Goal: Task Accomplishment & Management: Complete application form

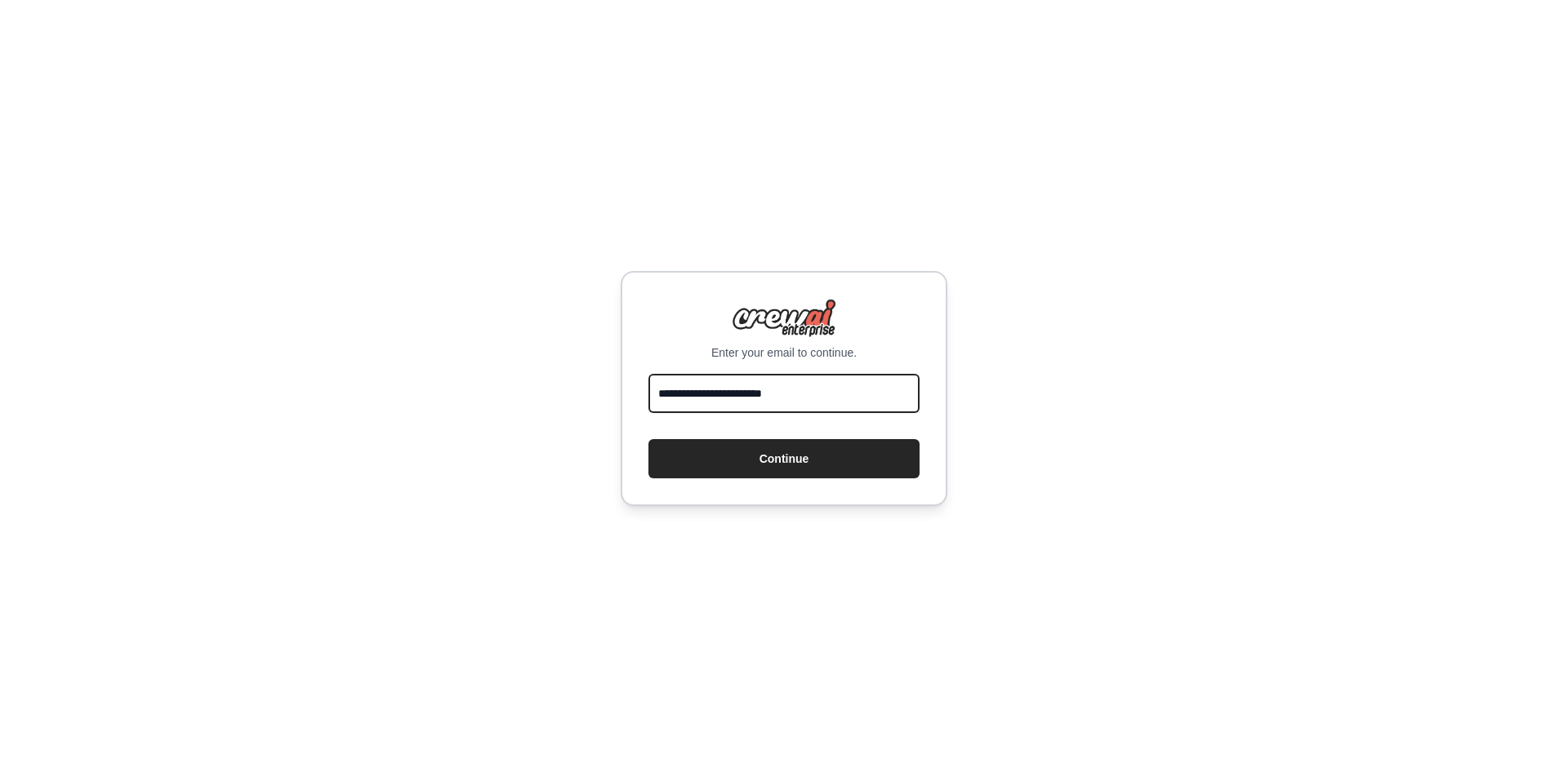
type input "**********"
click at [784, 459] on button "Continue" at bounding box center [784, 458] width 271 height 39
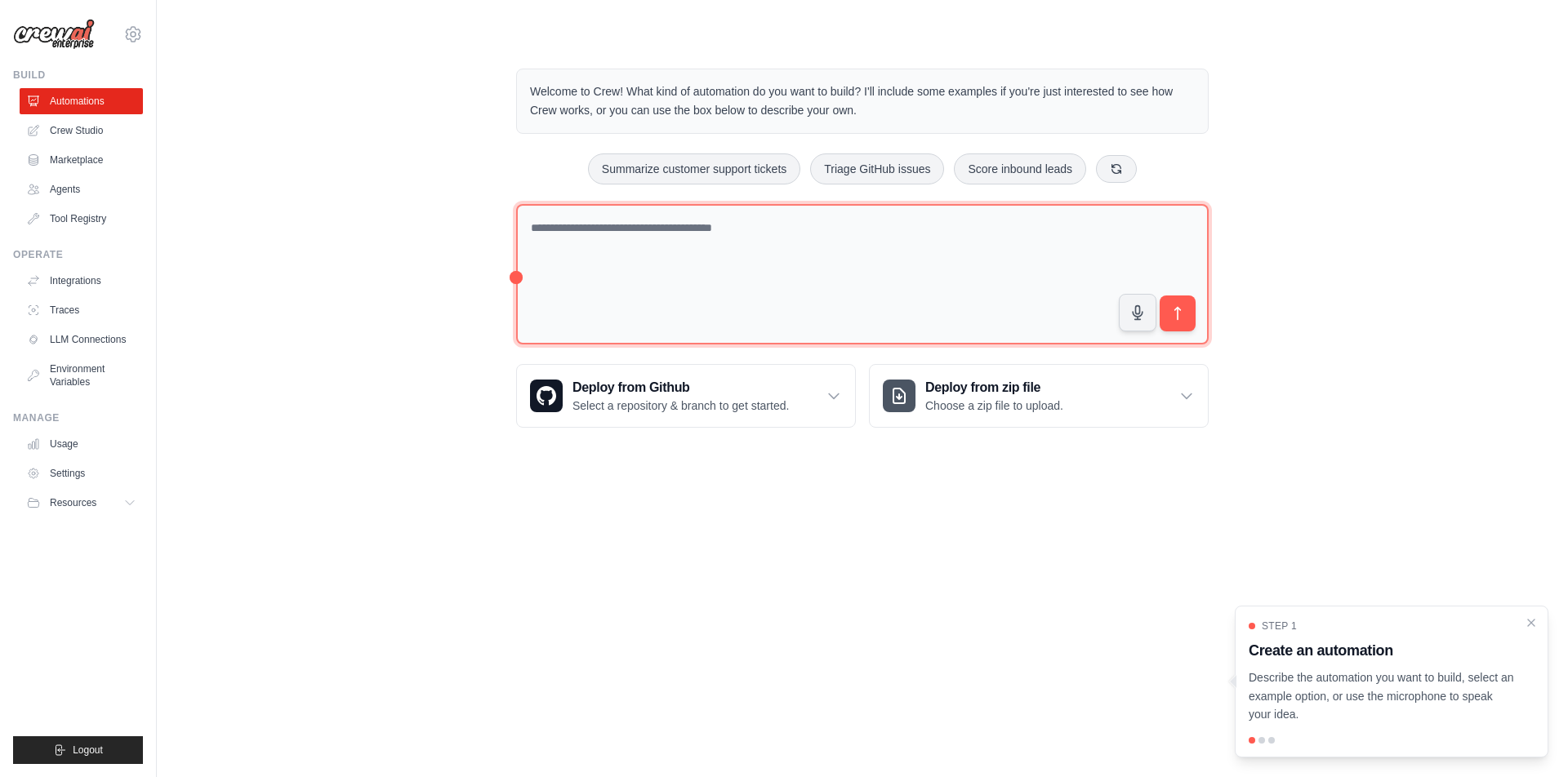
click at [683, 239] on textarea at bounding box center [863, 274] width 693 height 141
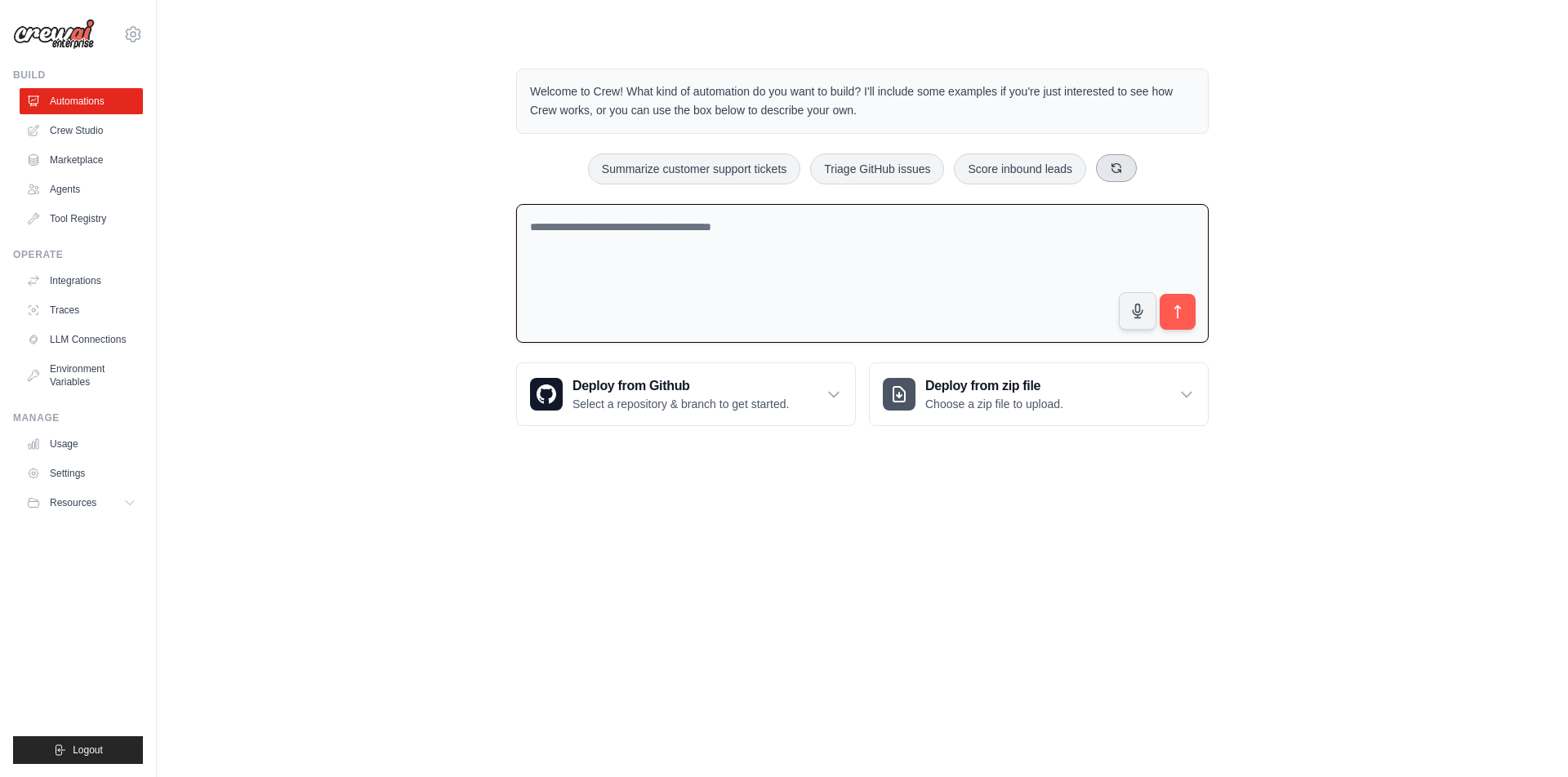
click at [1124, 164] on button at bounding box center [1116, 168] width 41 height 28
click at [1141, 167] on icon at bounding box center [1144, 168] width 9 height 9
click at [1139, 167] on button at bounding box center [1154, 168] width 41 height 28
click at [91, 134] on link "Crew Studio" at bounding box center [83, 130] width 124 height 26
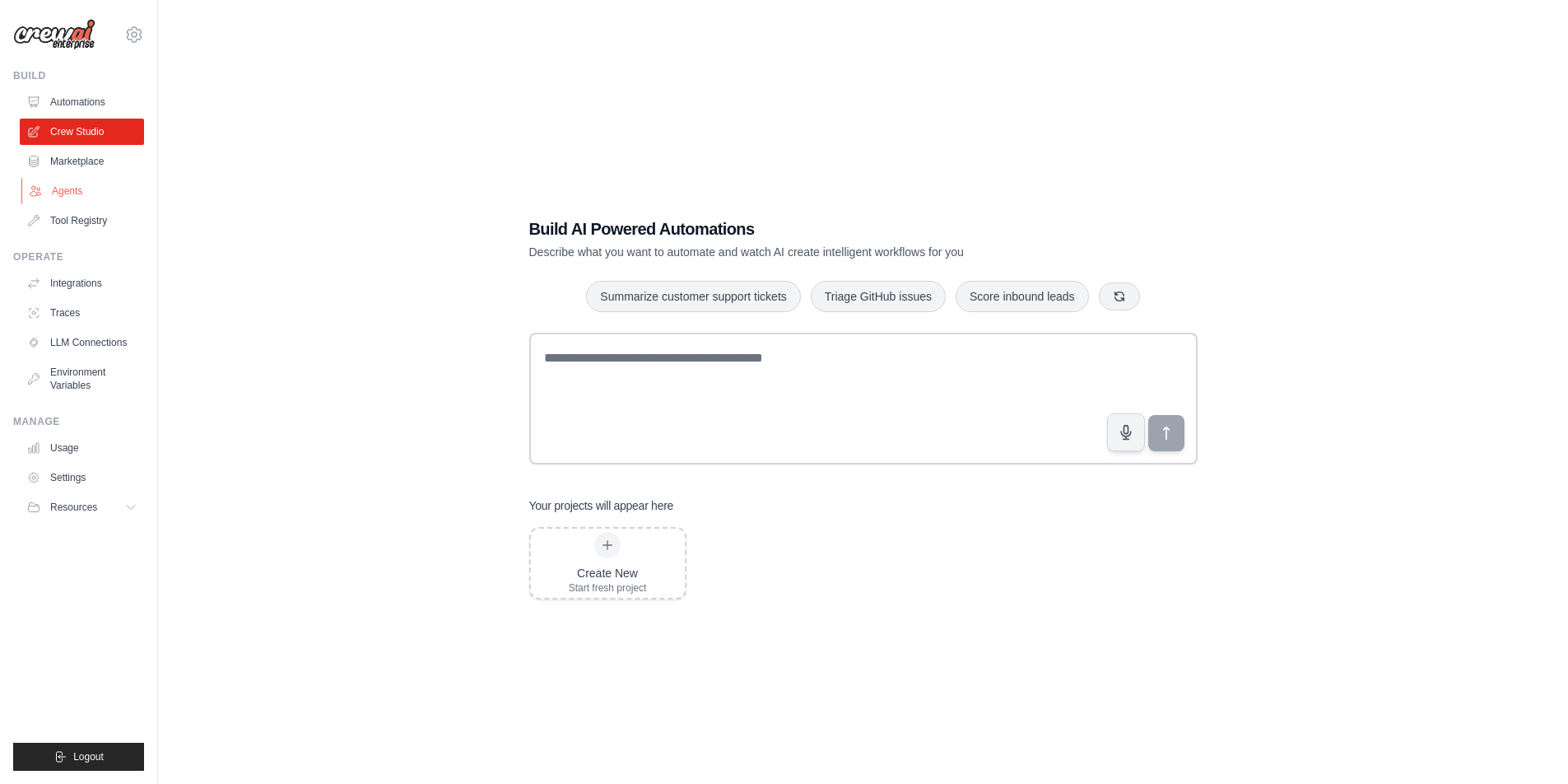
click at [85, 191] on link "Agents" at bounding box center [83, 191] width 125 height 27
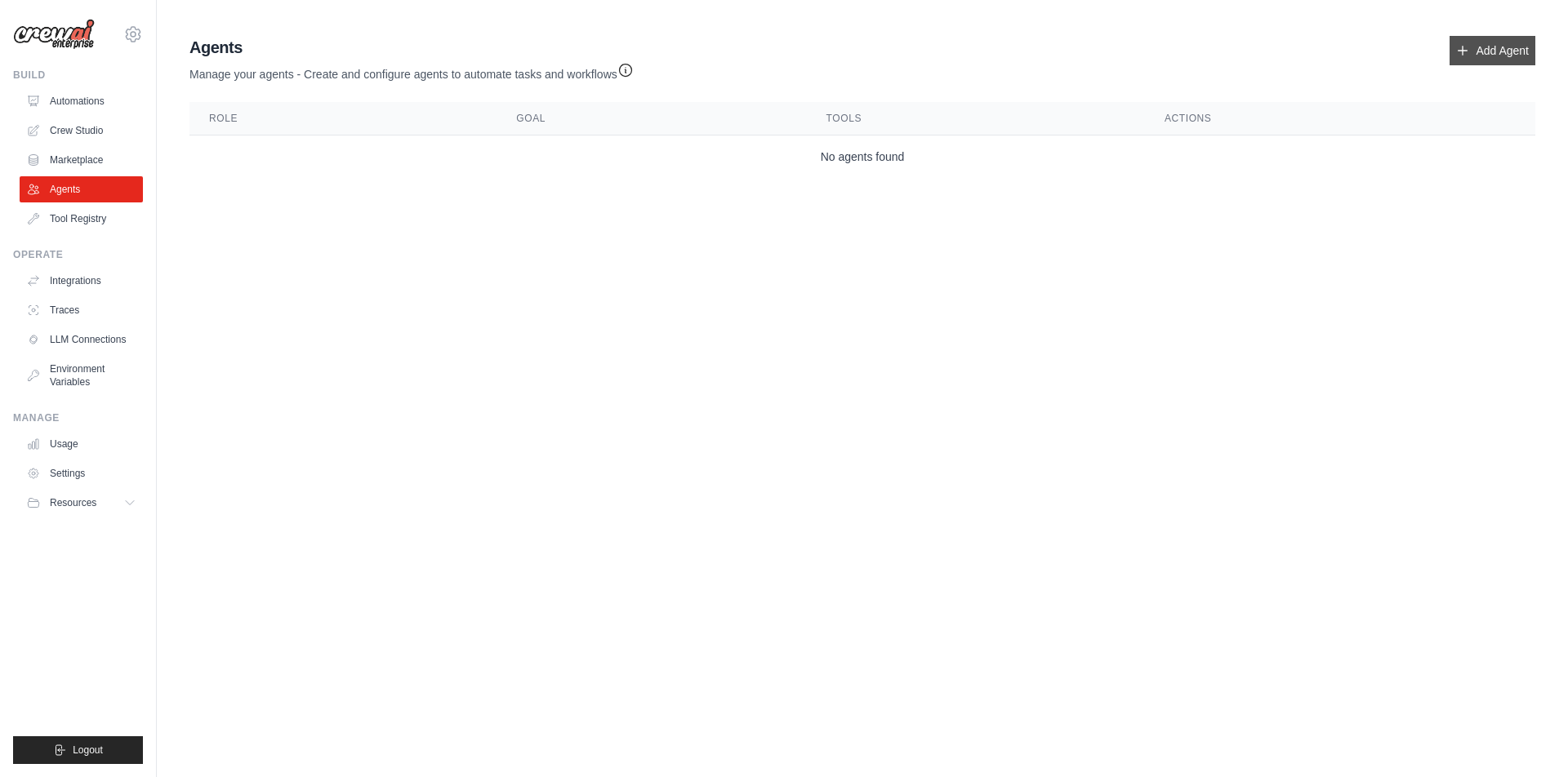
click at [1485, 53] on link "Add Agent" at bounding box center [1492, 51] width 85 height 29
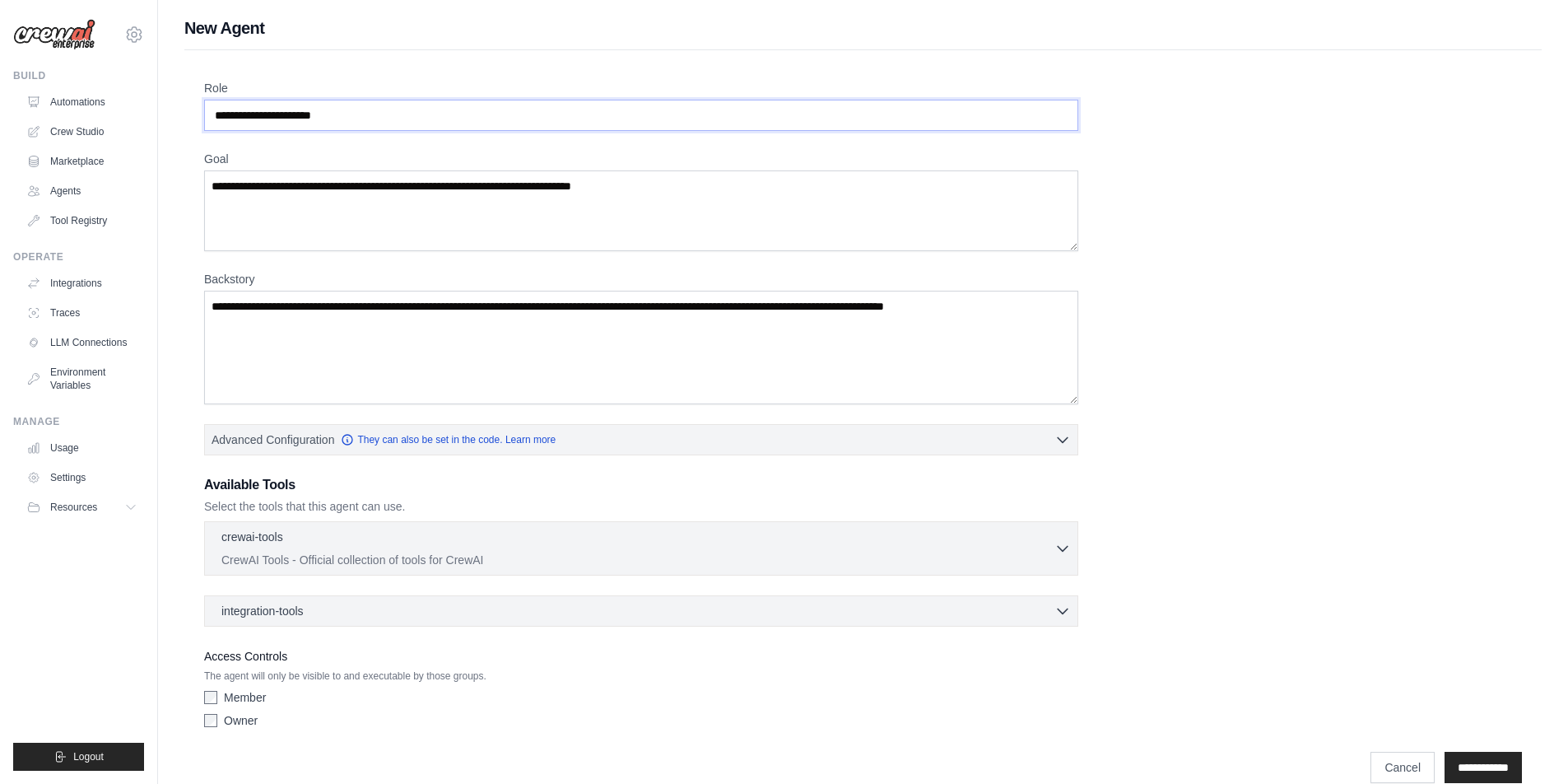
click at [292, 116] on input "Role" at bounding box center [641, 116] width 874 height 31
click at [312, 212] on textarea "Goal" at bounding box center [641, 211] width 874 height 81
click at [313, 112] on input "Role" at bounding box center [641, 116] width 874 height 31
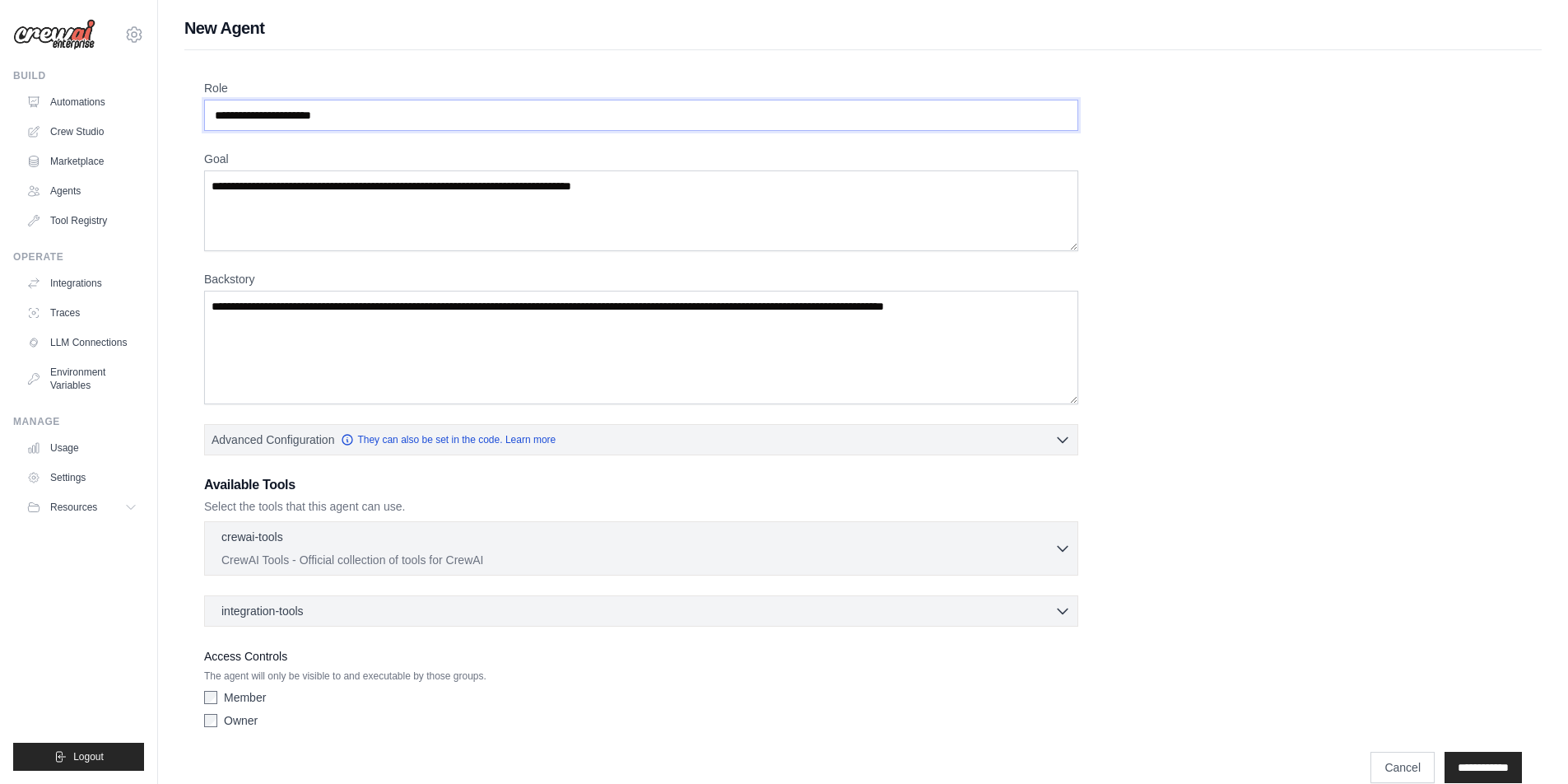
click at [313, 112] on input "Role" at bounding box center [641, 116] width 874 height 31
type input "*"
click at [299, 198] on textarea "Goal" at bounding box center [641, 211] width 874 height 81
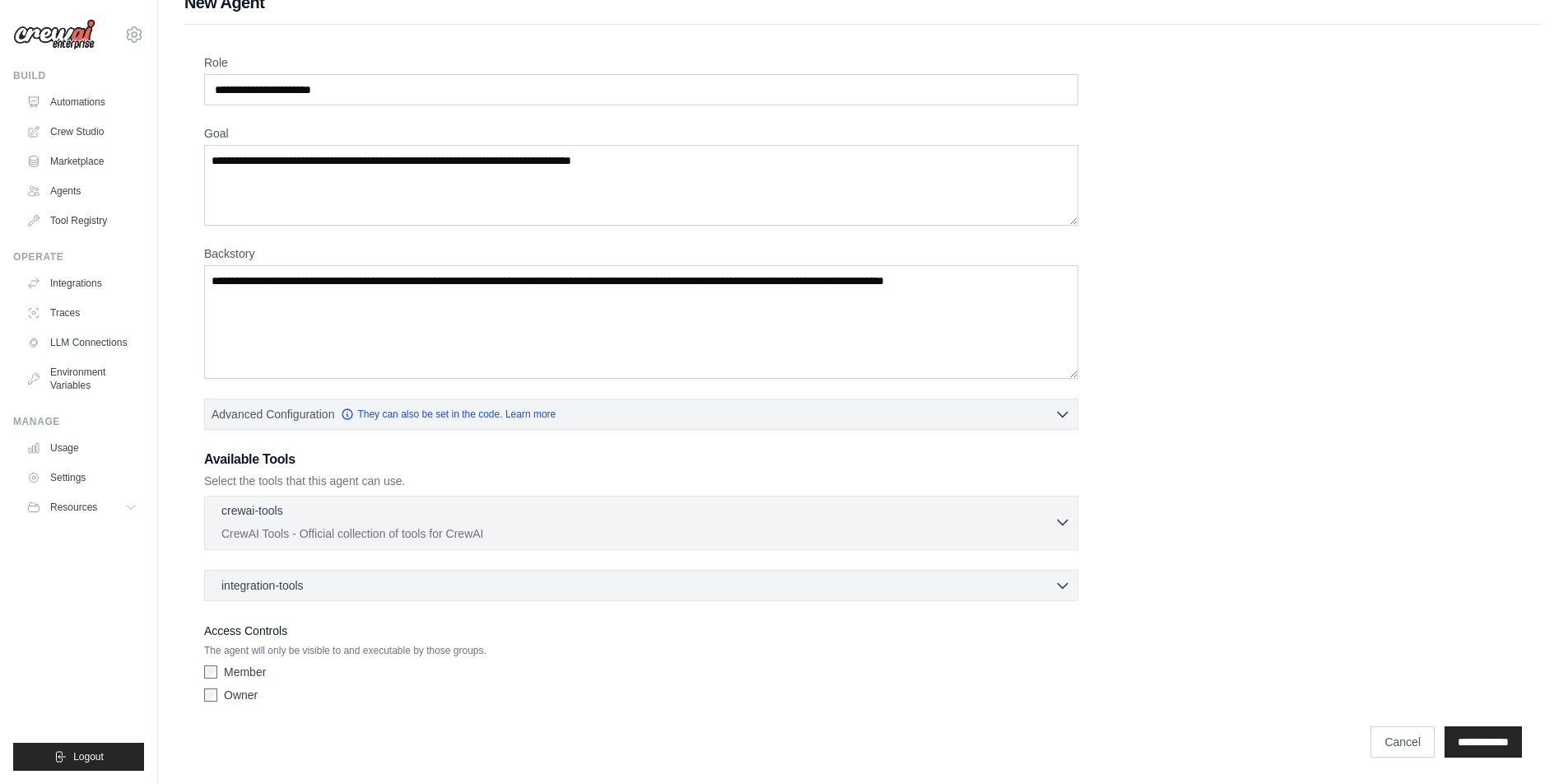
click at [1056, 519] on icon "button" at bounding box center [1063, 523] width 16 height 17
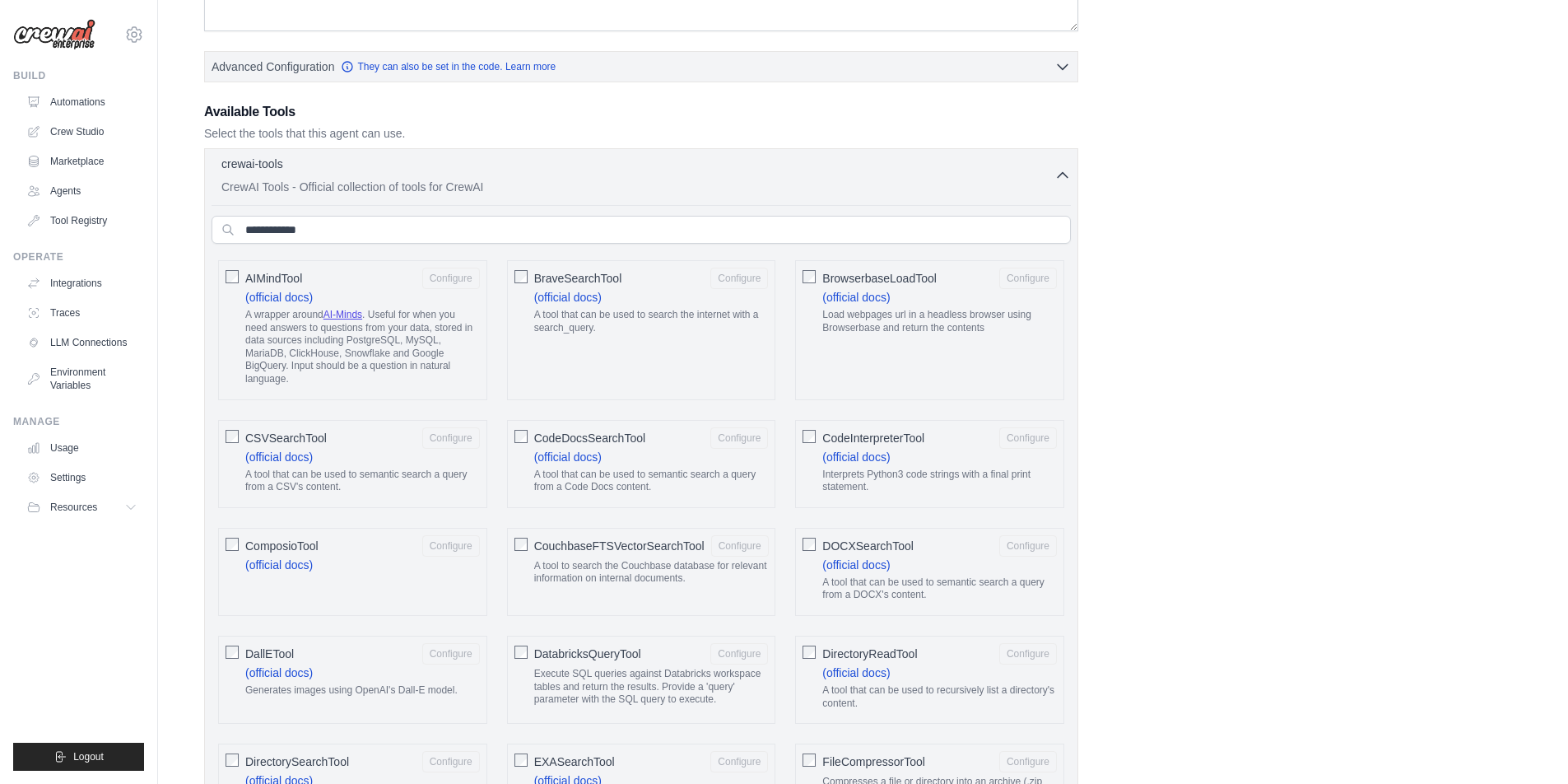
scroll to position [474, 0]
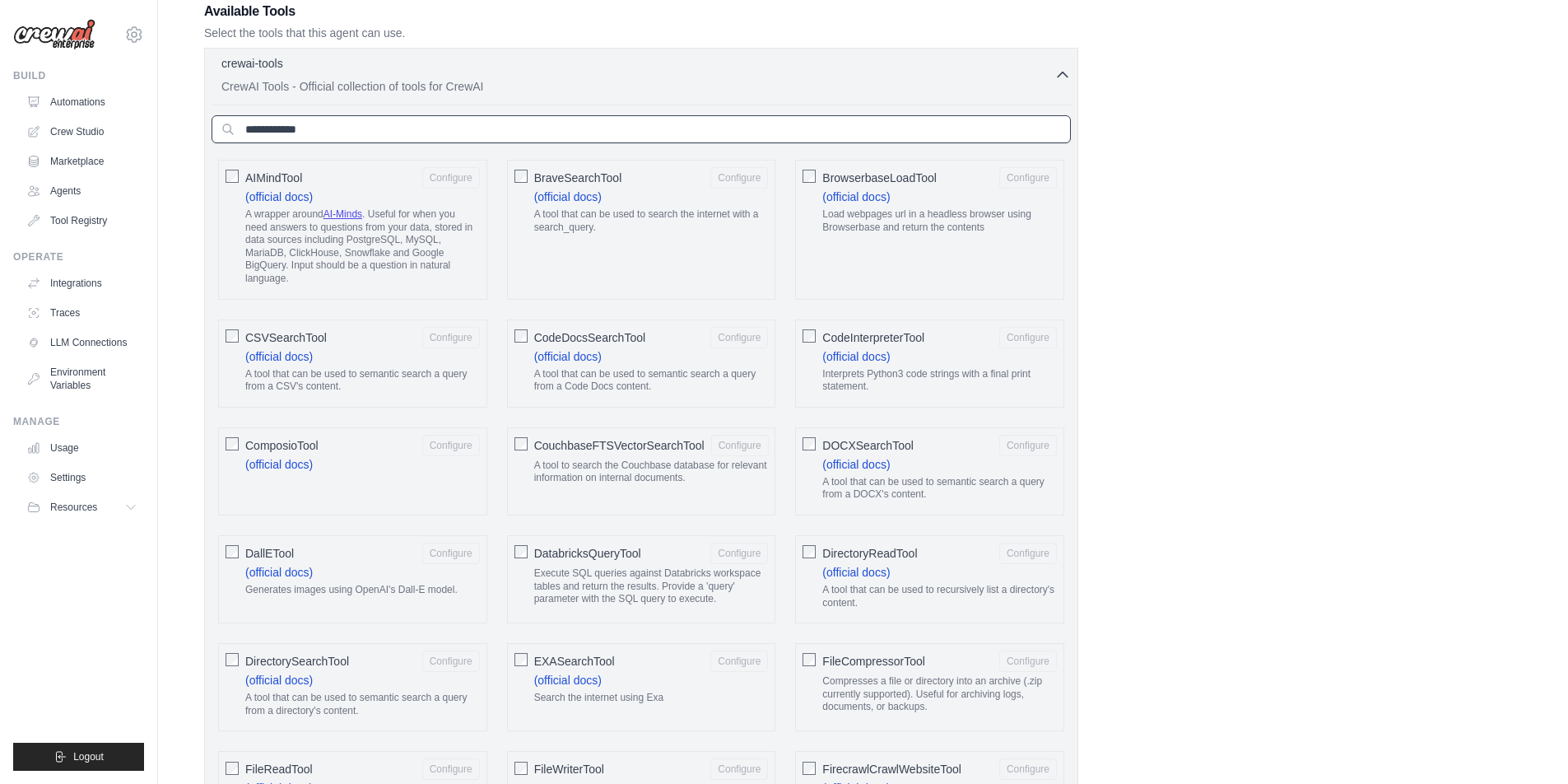
click at [997, 128] on input "text" at bounding box center [641, 129] width 860 height 28
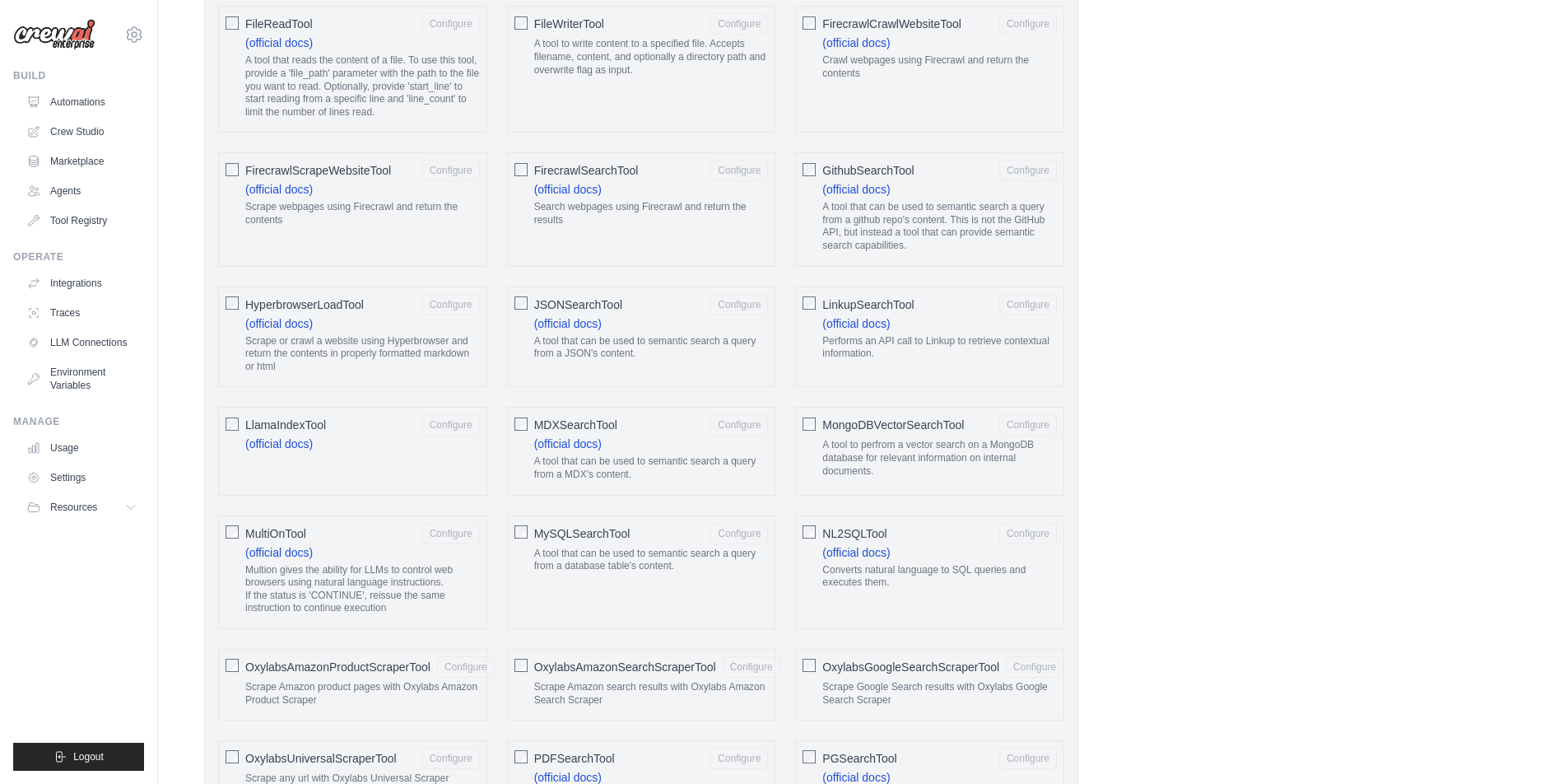
scroll to position [2801, 0]
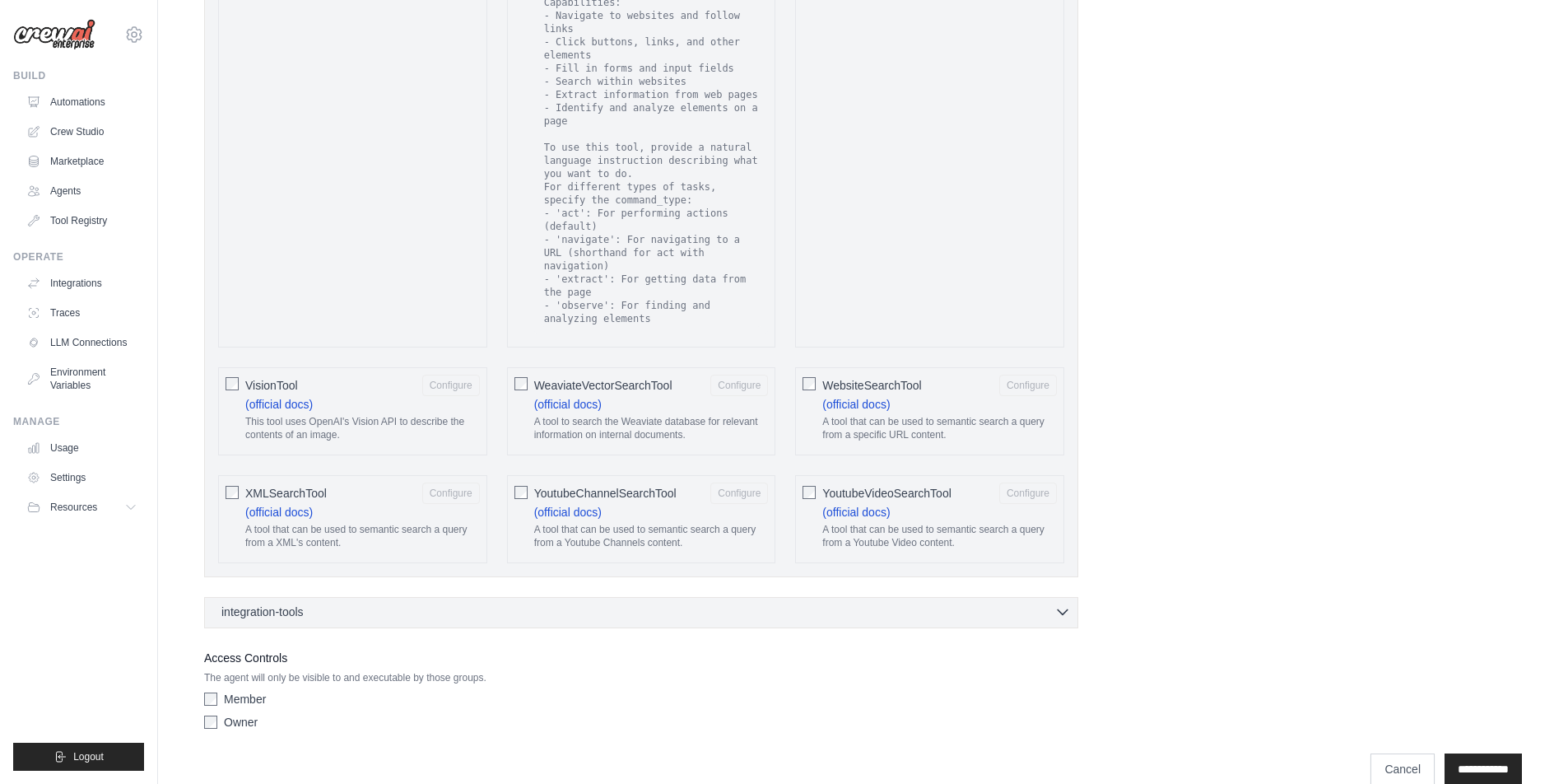
click at [1057, 603] on icon "button" at bounding box center [1063, 612] width 16 height 17
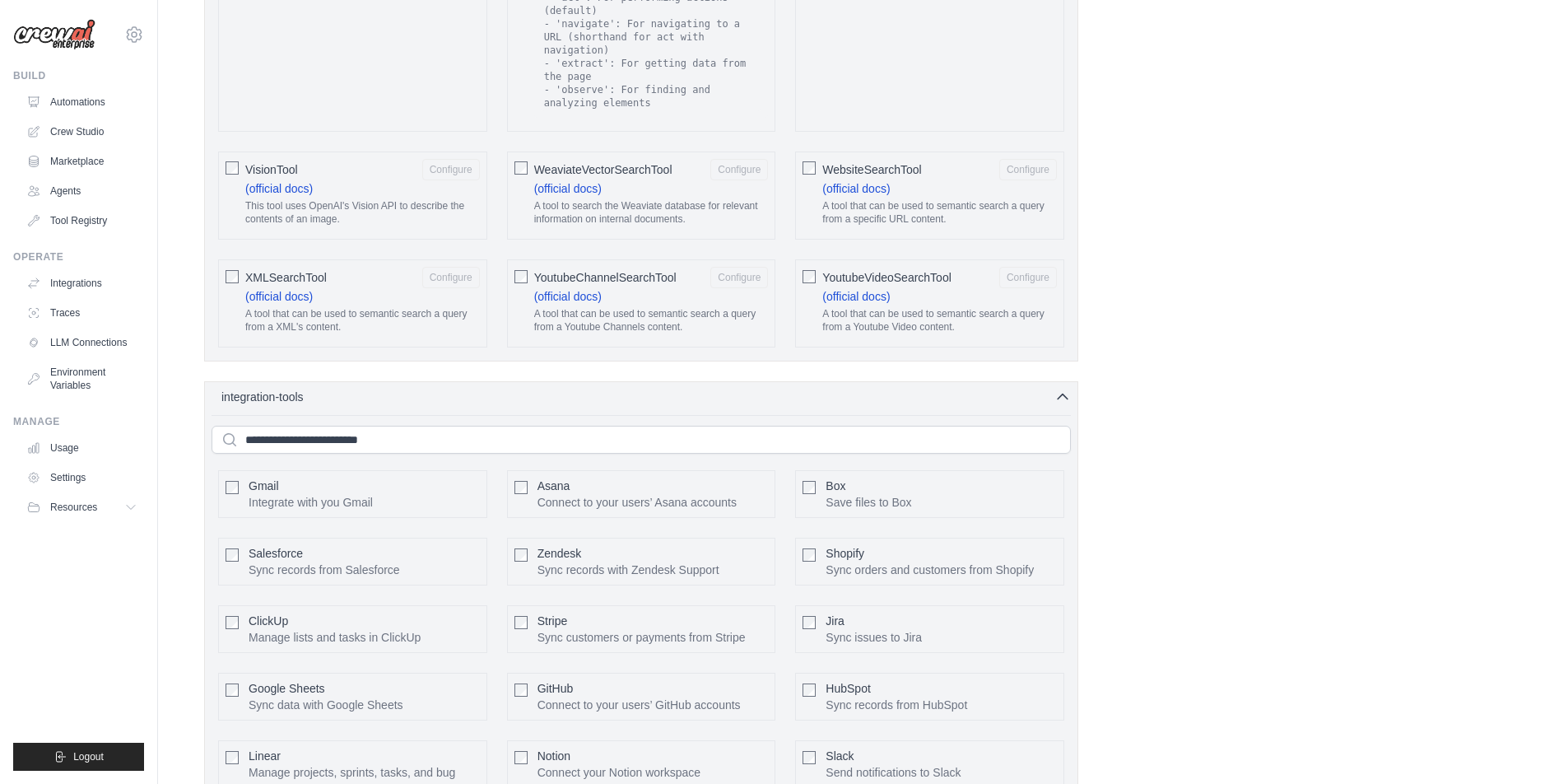
scroll to position [3127, 0]
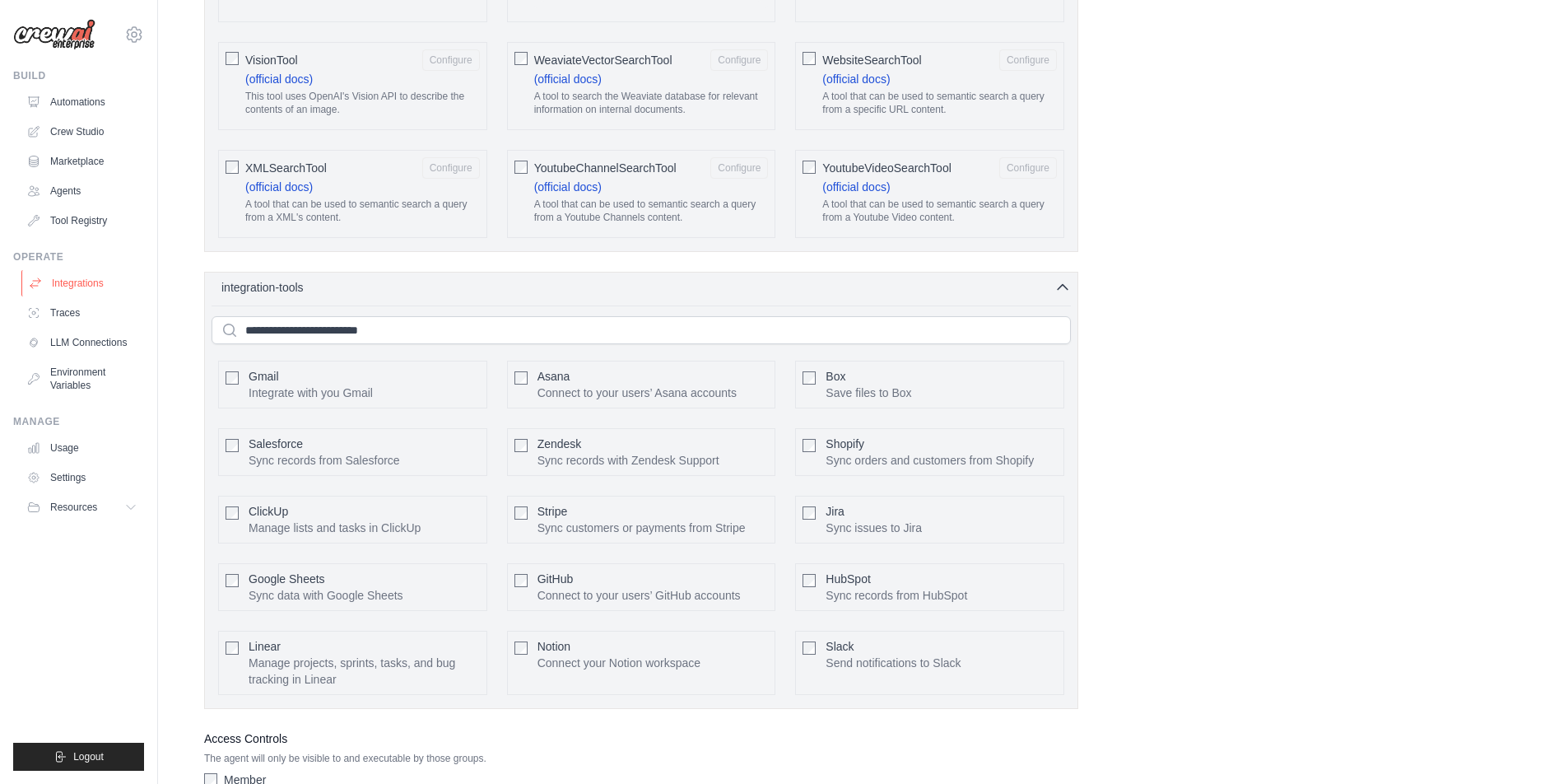
click at [109, 284] on link "Integrations" at bounding box center [83, 283] width 125 height 27
